Goal: Use online tool/utility: Utilize a website feature to perform a specific function

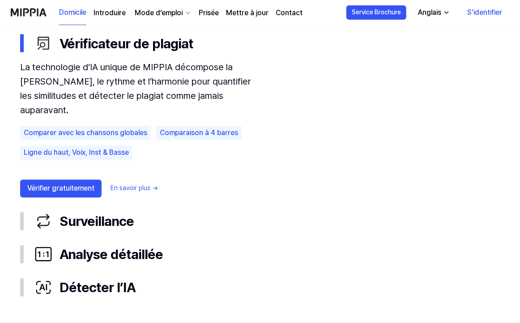
scroll to position [537, 0]
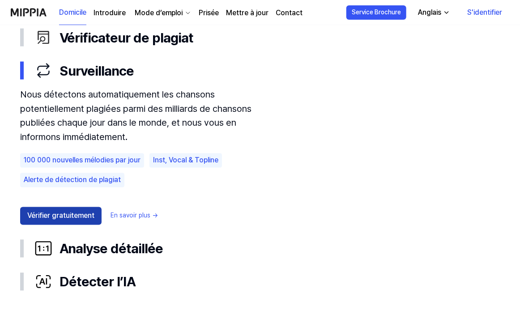
click at [59, 218] on button "Vérifier gratuitement" at bounding box center [60, 216] width 81 height 18
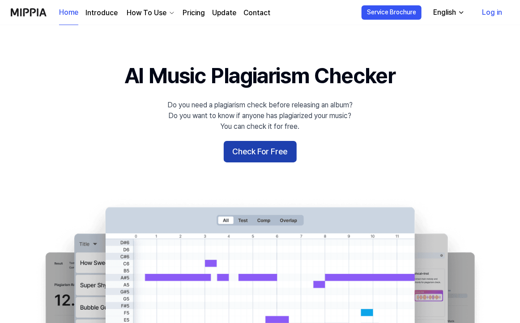
click at [277, 160] on button "Check For Free" at bounding box center [260, 151] width 73 height 21
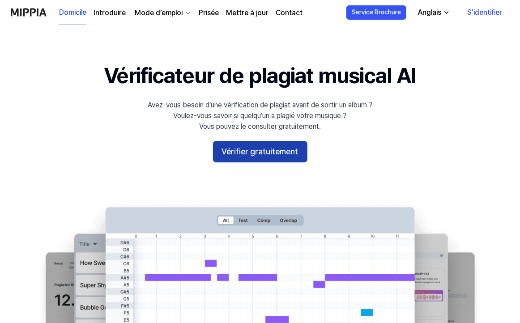
click at [262, 157] on button "Vérifier gratuitement" at bounding box center [260, 151] width 94 height 21
click at [251, 154] on button "Vérifier gratuitement" at bounding box center [260, 151] width 94 height 21
click at [260, 151] on button "Vérifier gratuitement" at bounding box center [260, 151] width 94 height 21
